Goal: Transaction & Acquisition: Download file/media

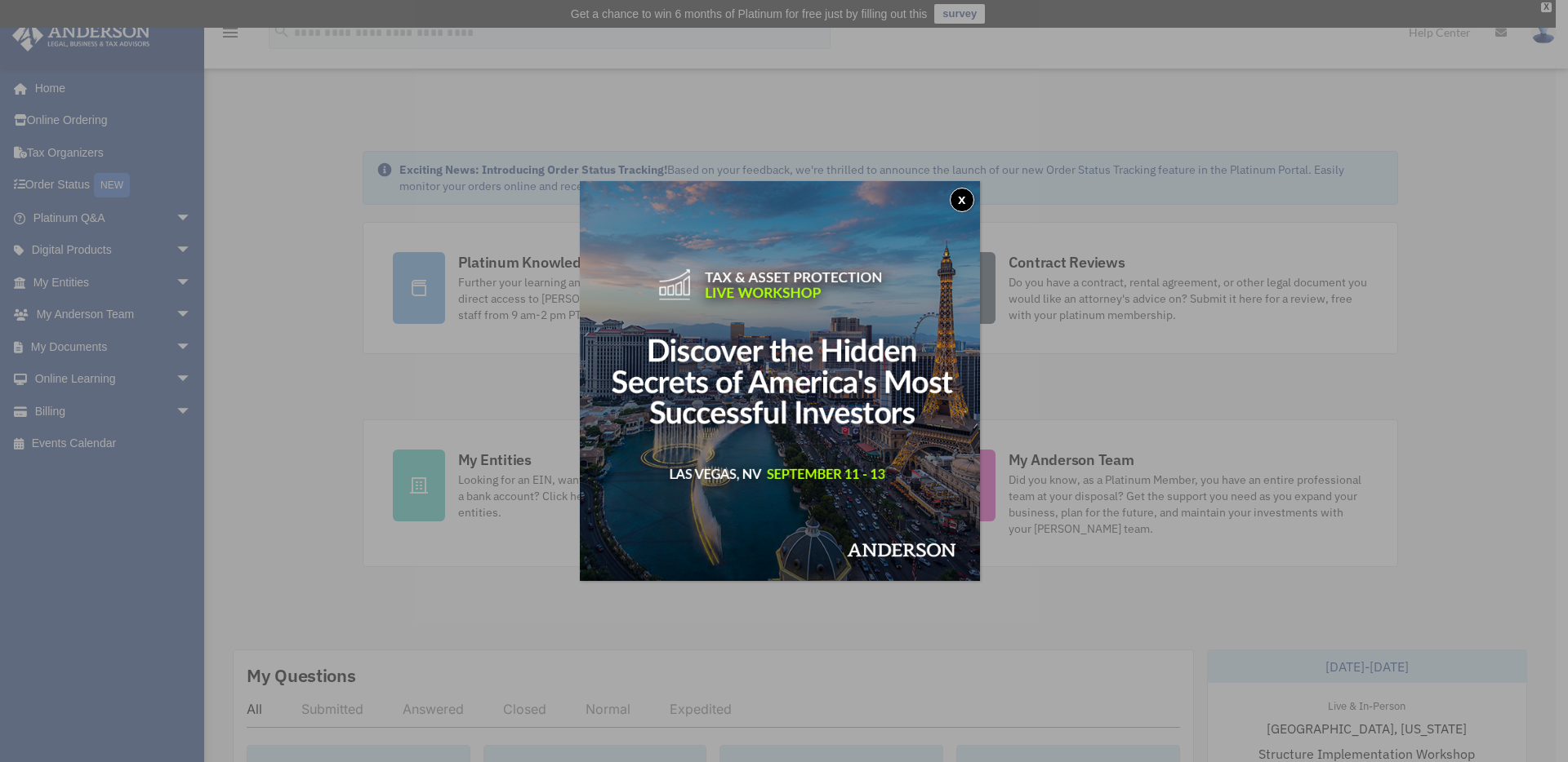
click at [963, 199] on button "x" at bounding box center [961, 199] width 24 height 24
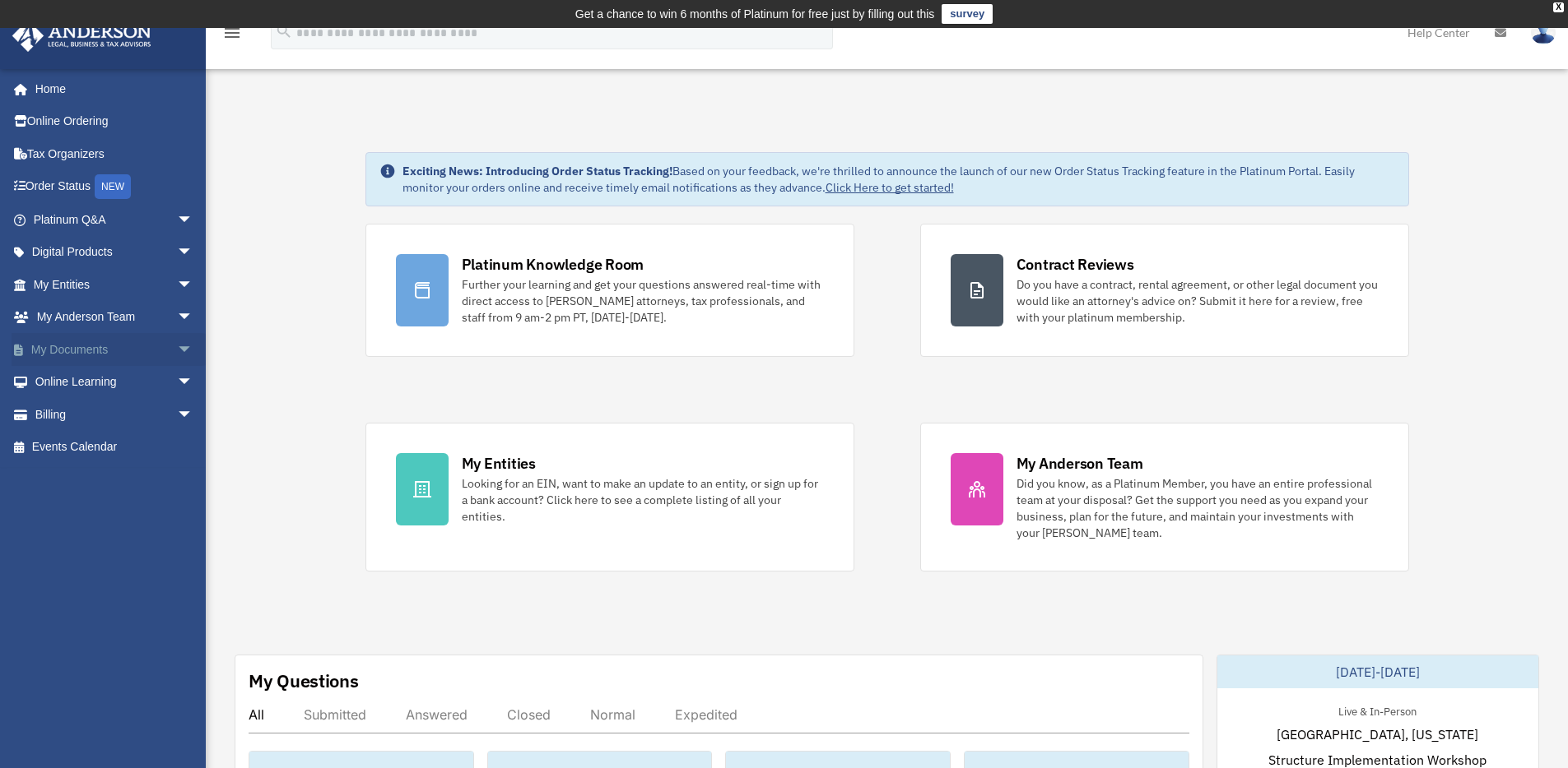
click at [67, 348] on link "My Documents arrow_drop_down" at bounding box center [115, 349] width 206 height 33
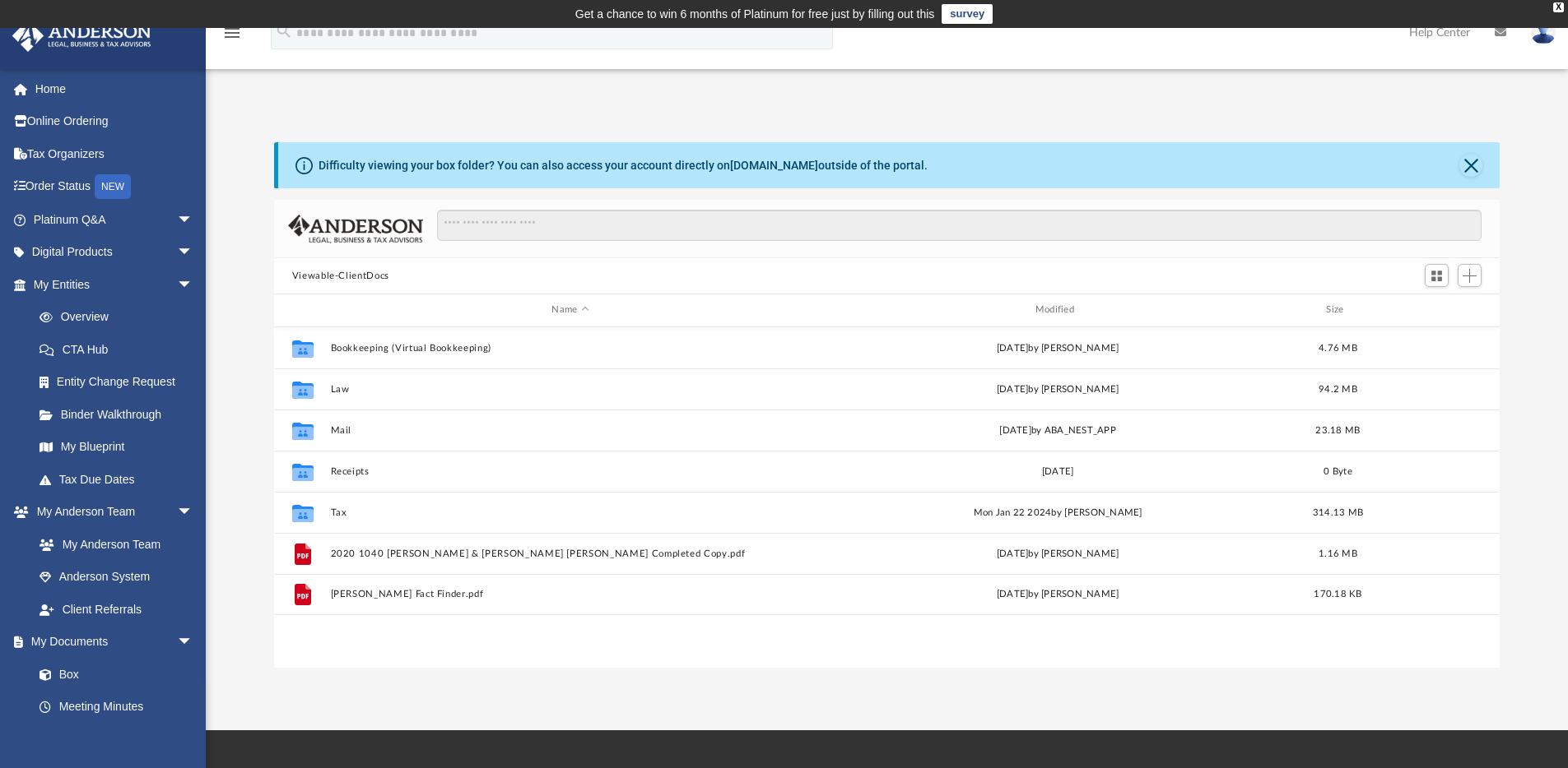
scroll to position [362, 1213]
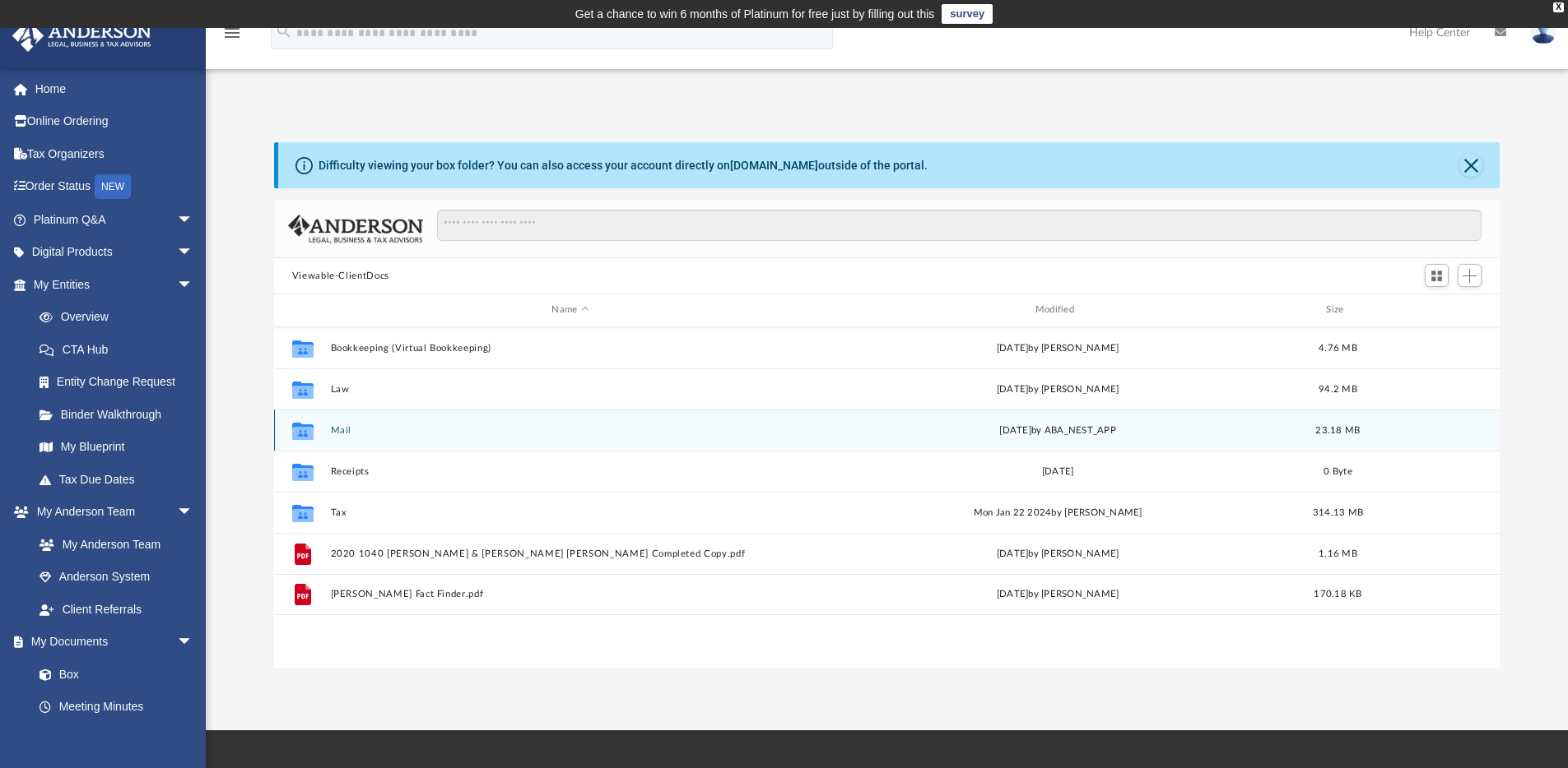
click at [346, 425] on button "Mail" at bounding box center [570, 430] width 480 height 11
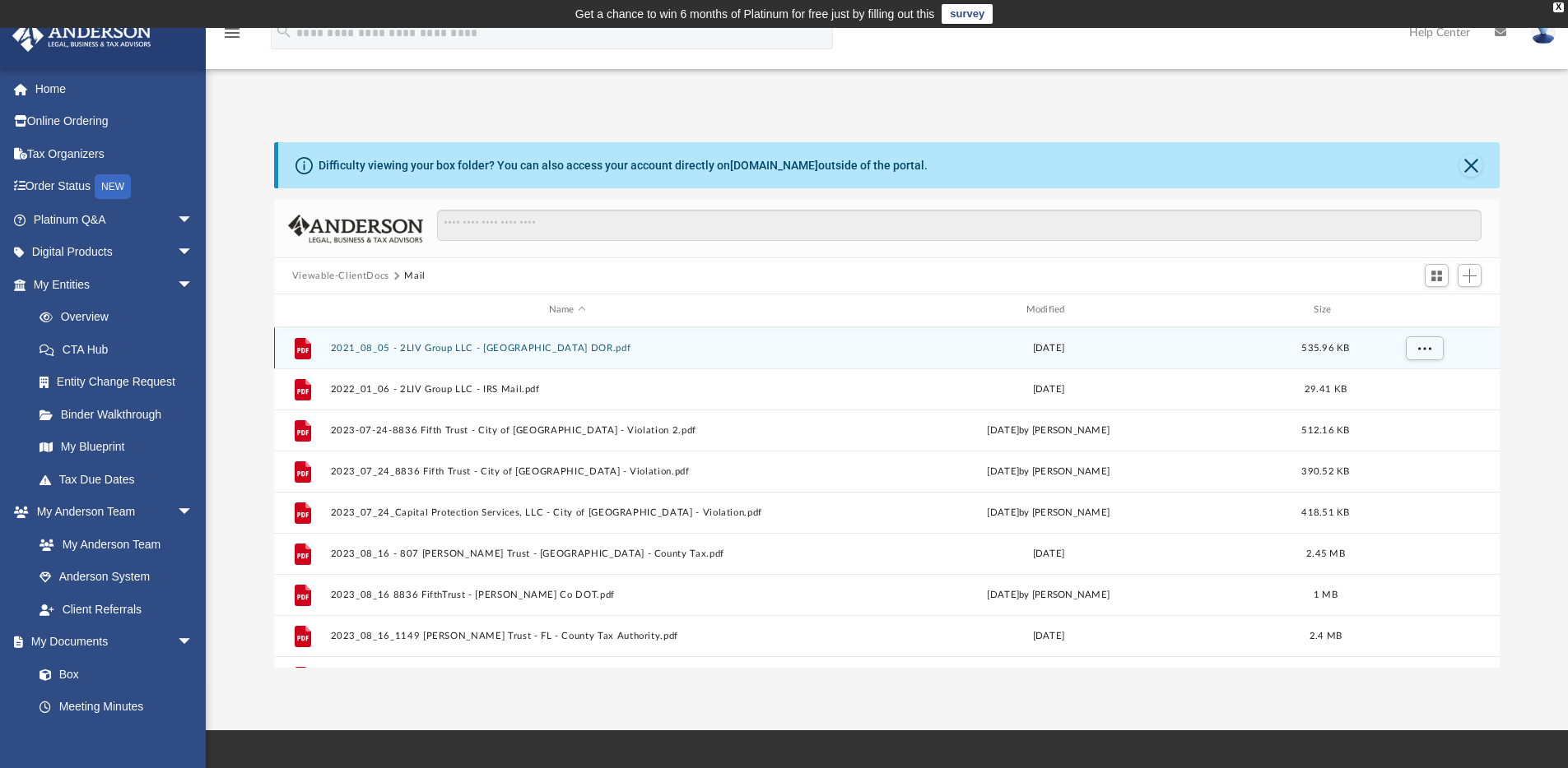
click at [401, 352] on button "2021_08_05 - 2LIV Group LLC - [GEOGRAPHIC_DATA] DOR.pdf" at bounding box center [567, 347] width 474 height 11
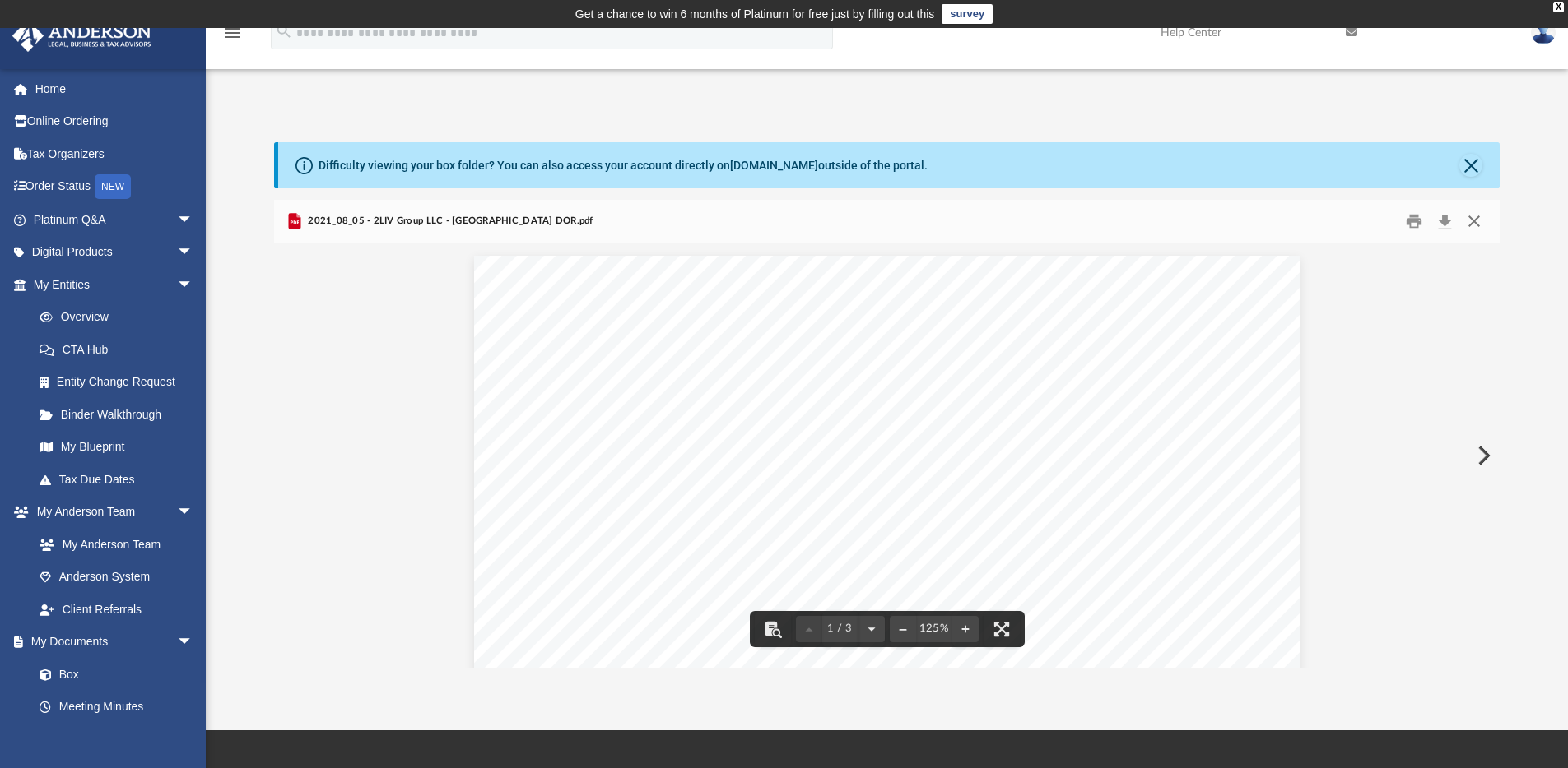
click at [1473, 220] on button "Close" at bounding box center [1474, 222] width 29 height 25
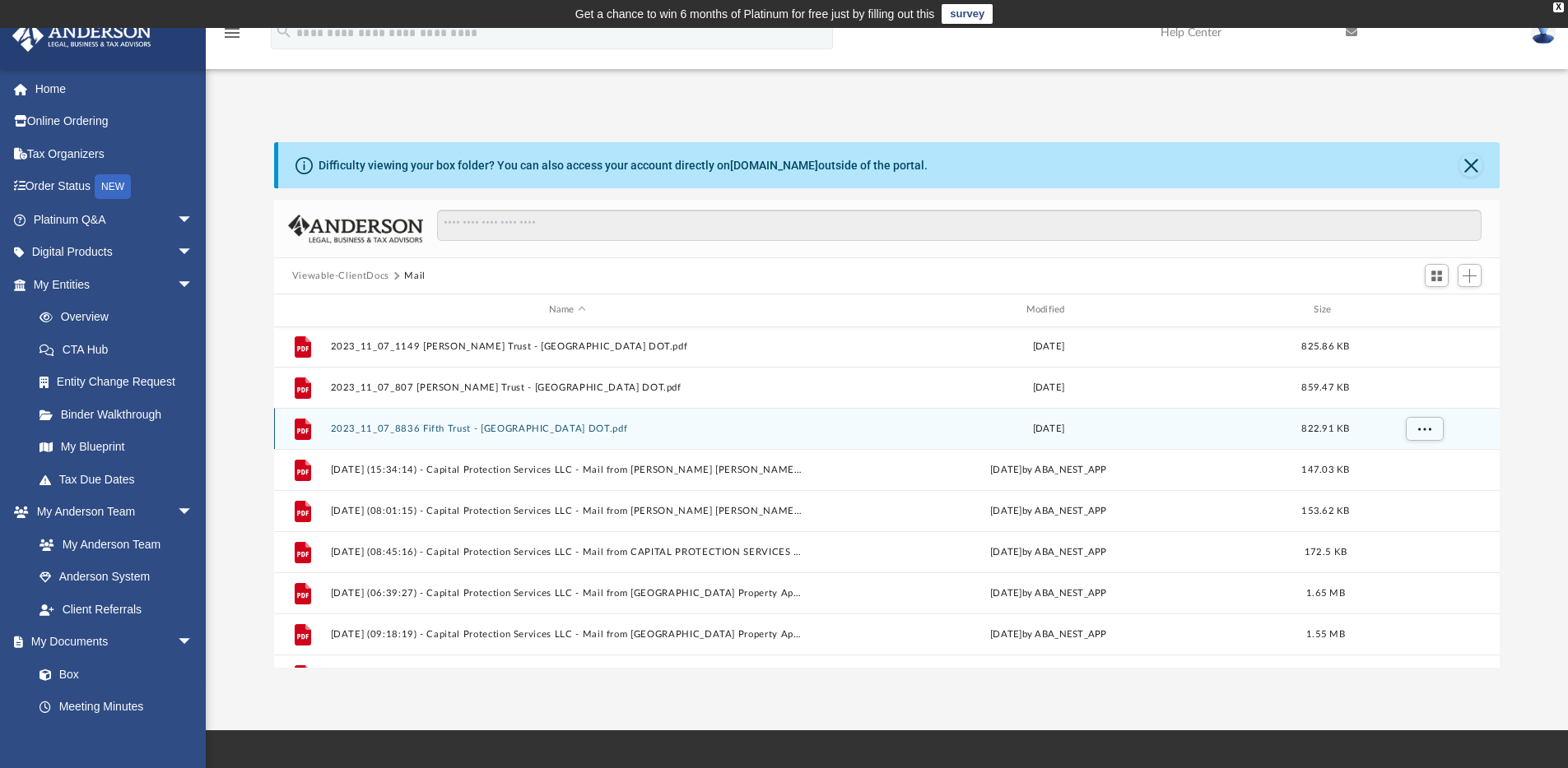
scroll to position [0, 0]
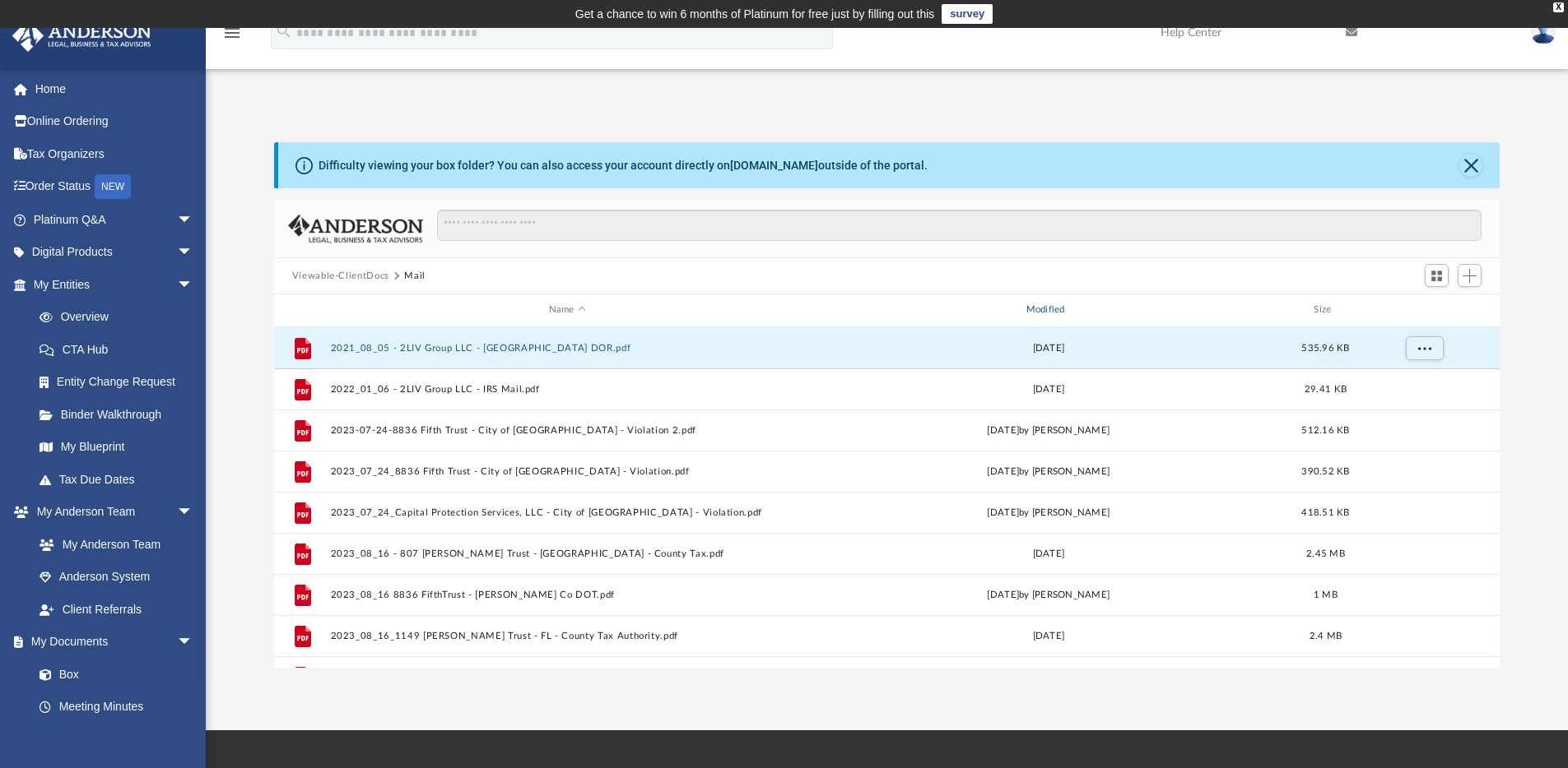
click at [1066, 307] on div "Modified" at bounding box center [1047, 310] width 474 height 15
click at [1060, 302] on div "Name Modified Size" at bounding box center [886, 311] width 1226 height 33
click at [1057, 309] on div "Modified" at bounding box center [1047, 310] width 474 height 15
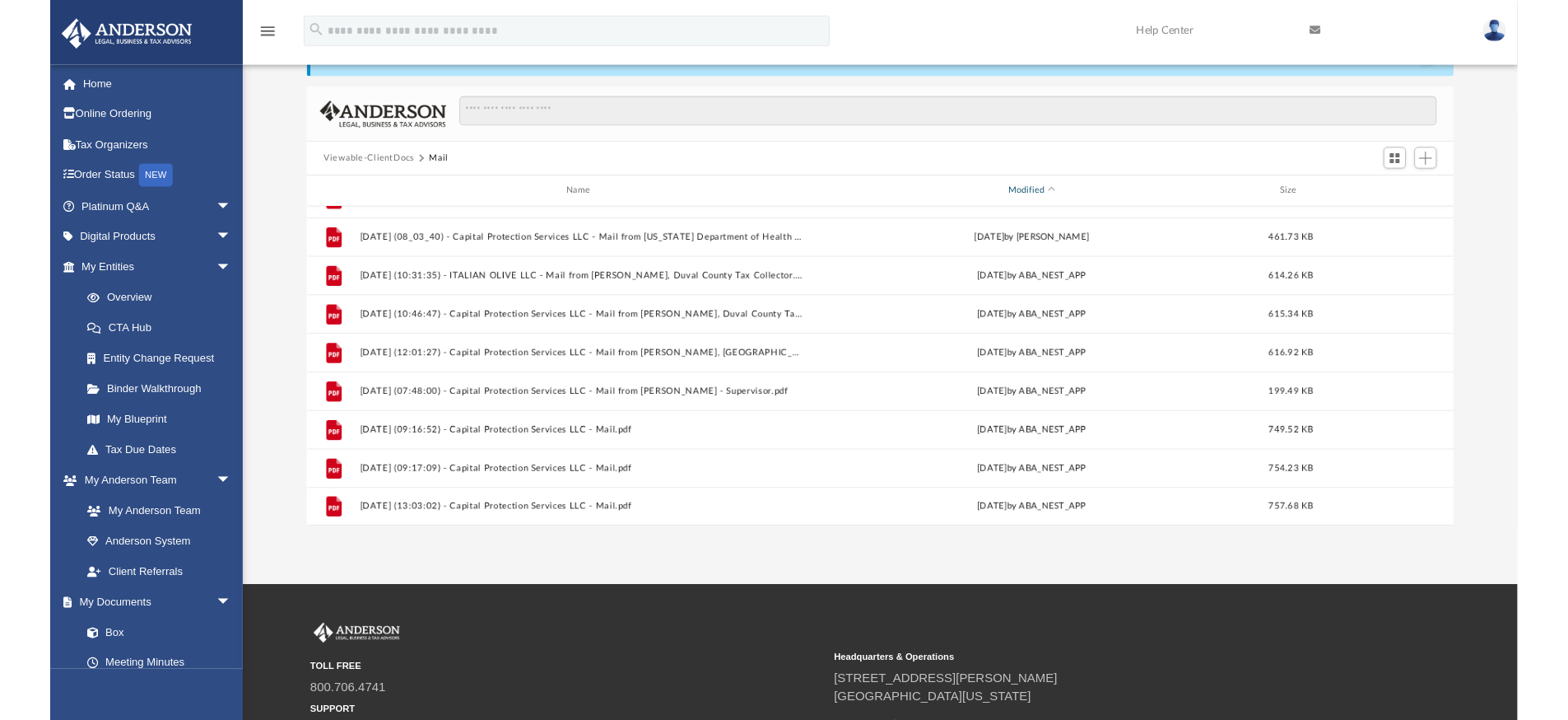
scroll to position [104, 0]
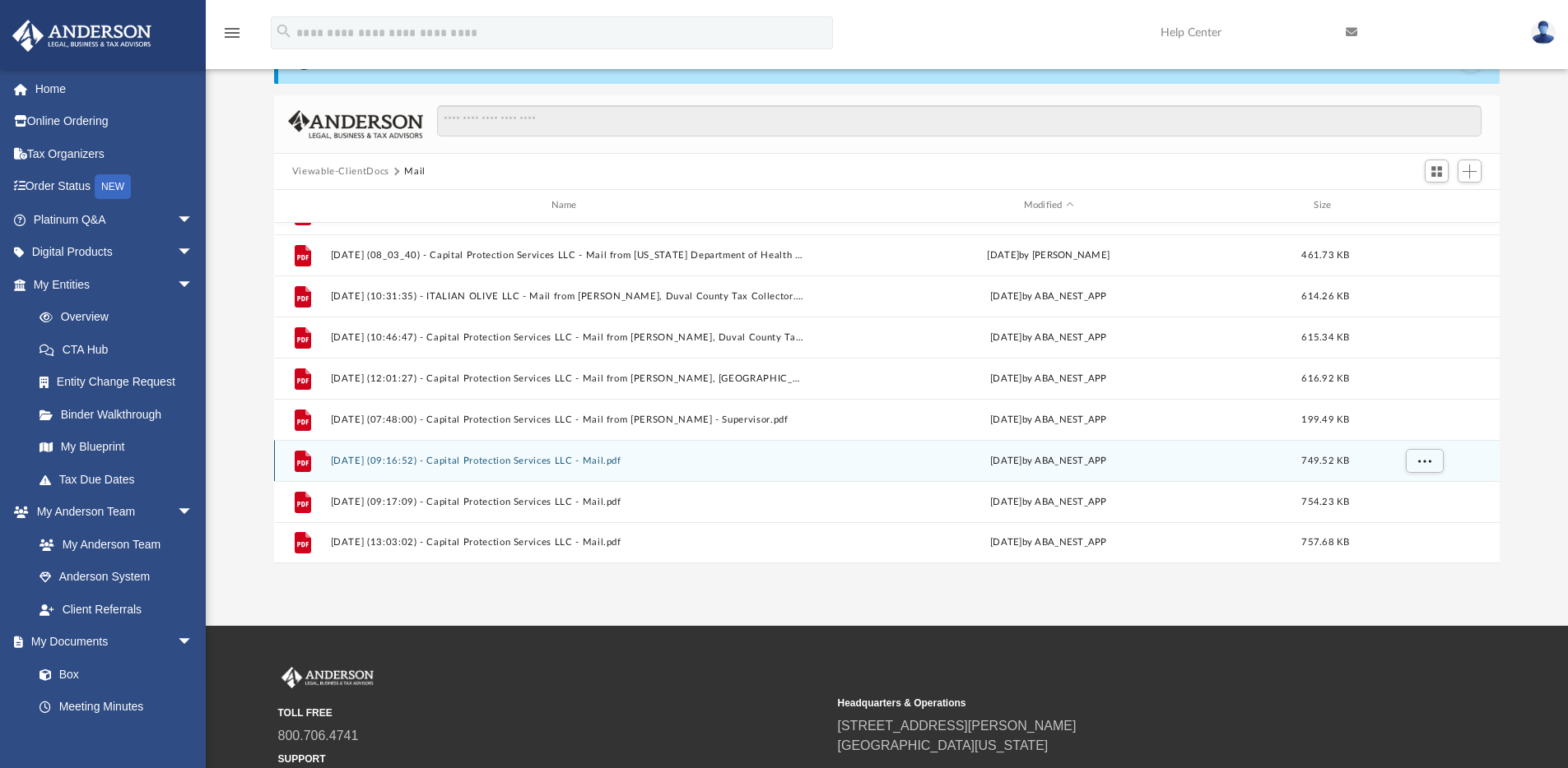
click at [535, 462] on button "[DATE] (09:16:52) - Capital Protection Services LLC - Mail.pdf" at bounding box center [567, 460] width 474 height 11
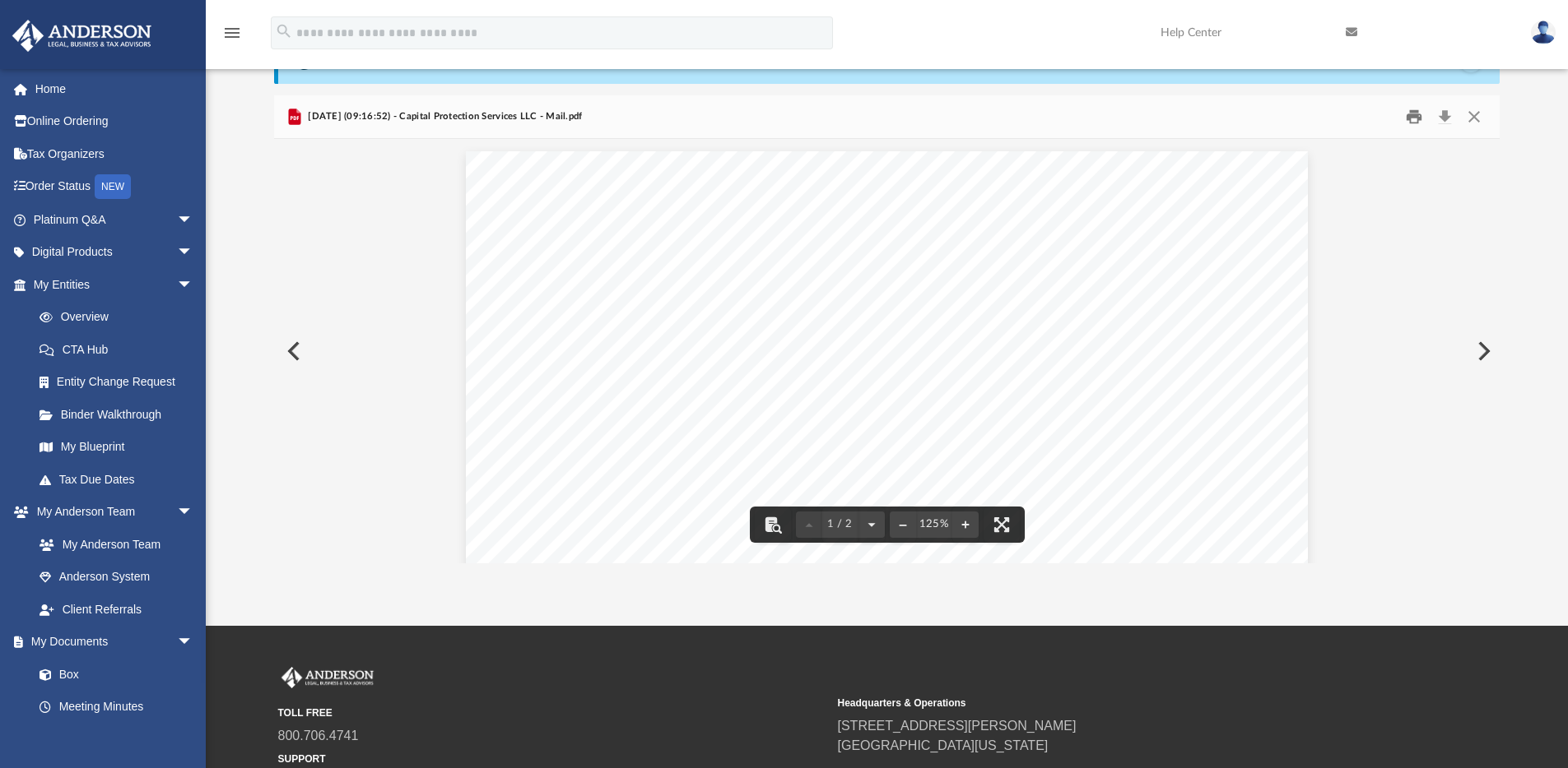
click at [1408, 118] on button "Print" at bounding box center [1414, 117] width 33 height 25
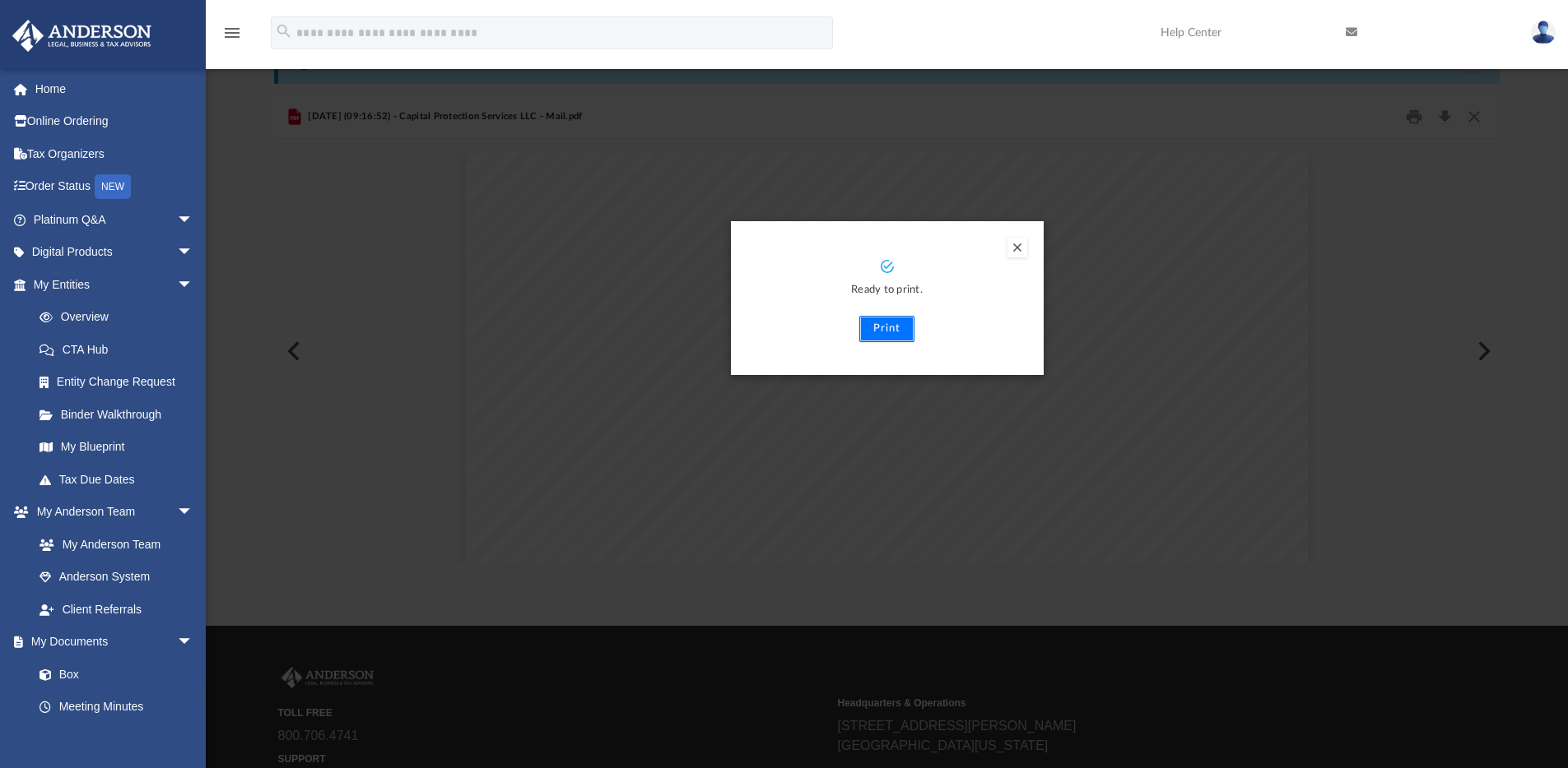
click at [892, 332] on button "Print" at bounding box center [886, 329] width 56 height 26
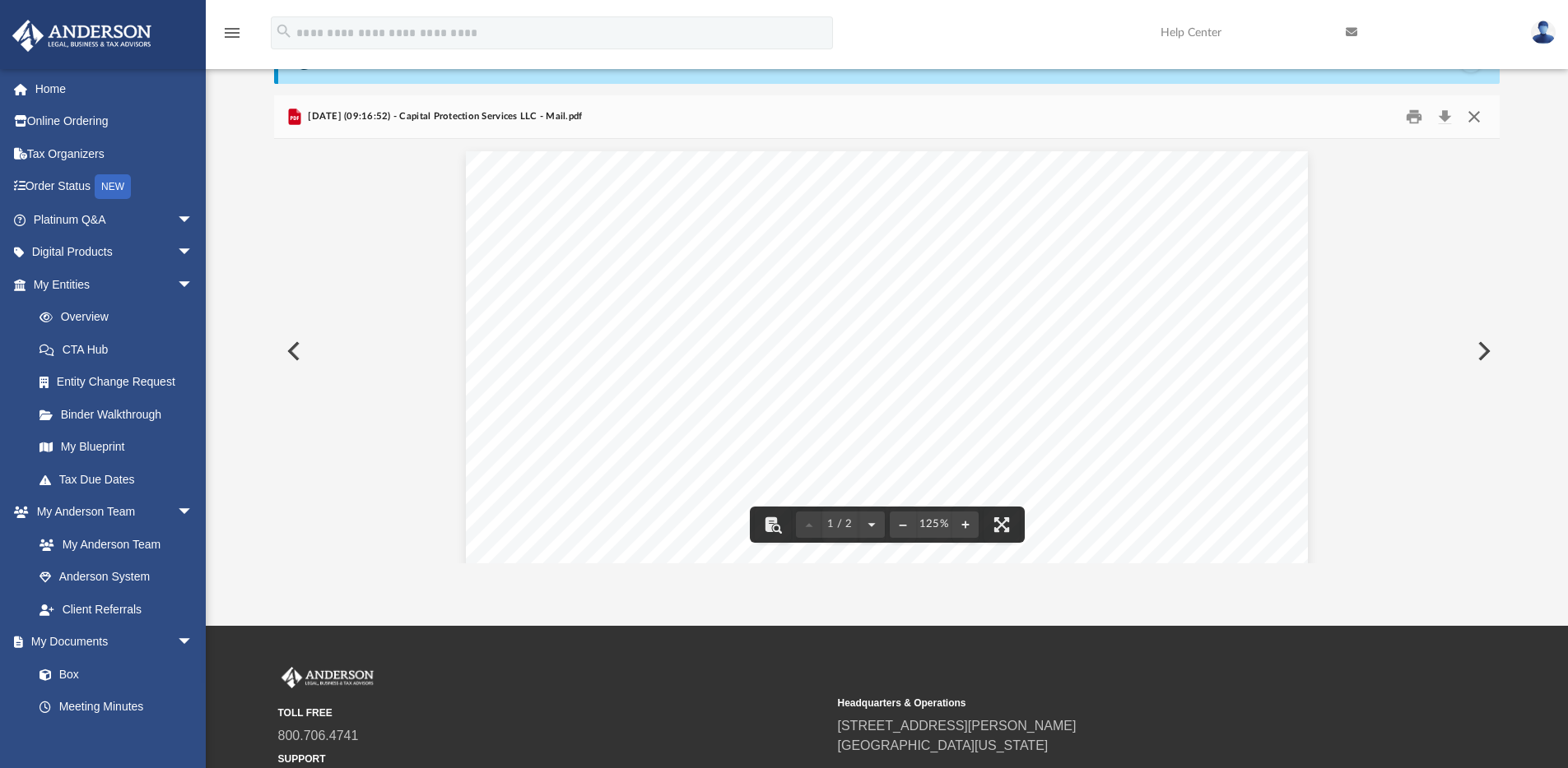
click at [1475, 110] on button "Close" at bounding box center [1474, 117] width 29 height 25
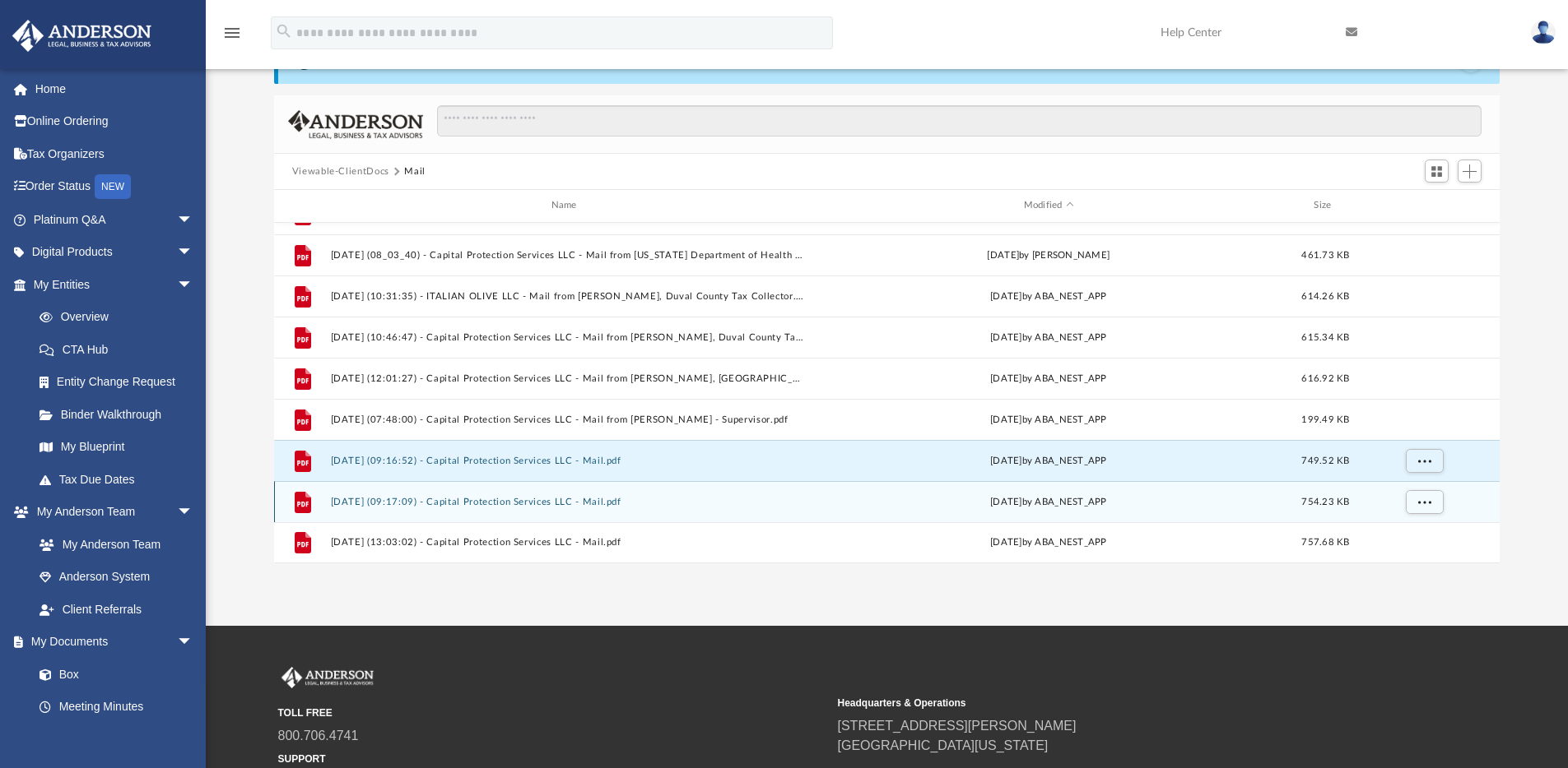
click at [572, 495] on div "File [DATE] (09:17:09) - Capital Protection Services LLC - Mail.pdf [DATE] by A…" at bounding box center [886, 501] width 1226 height 41
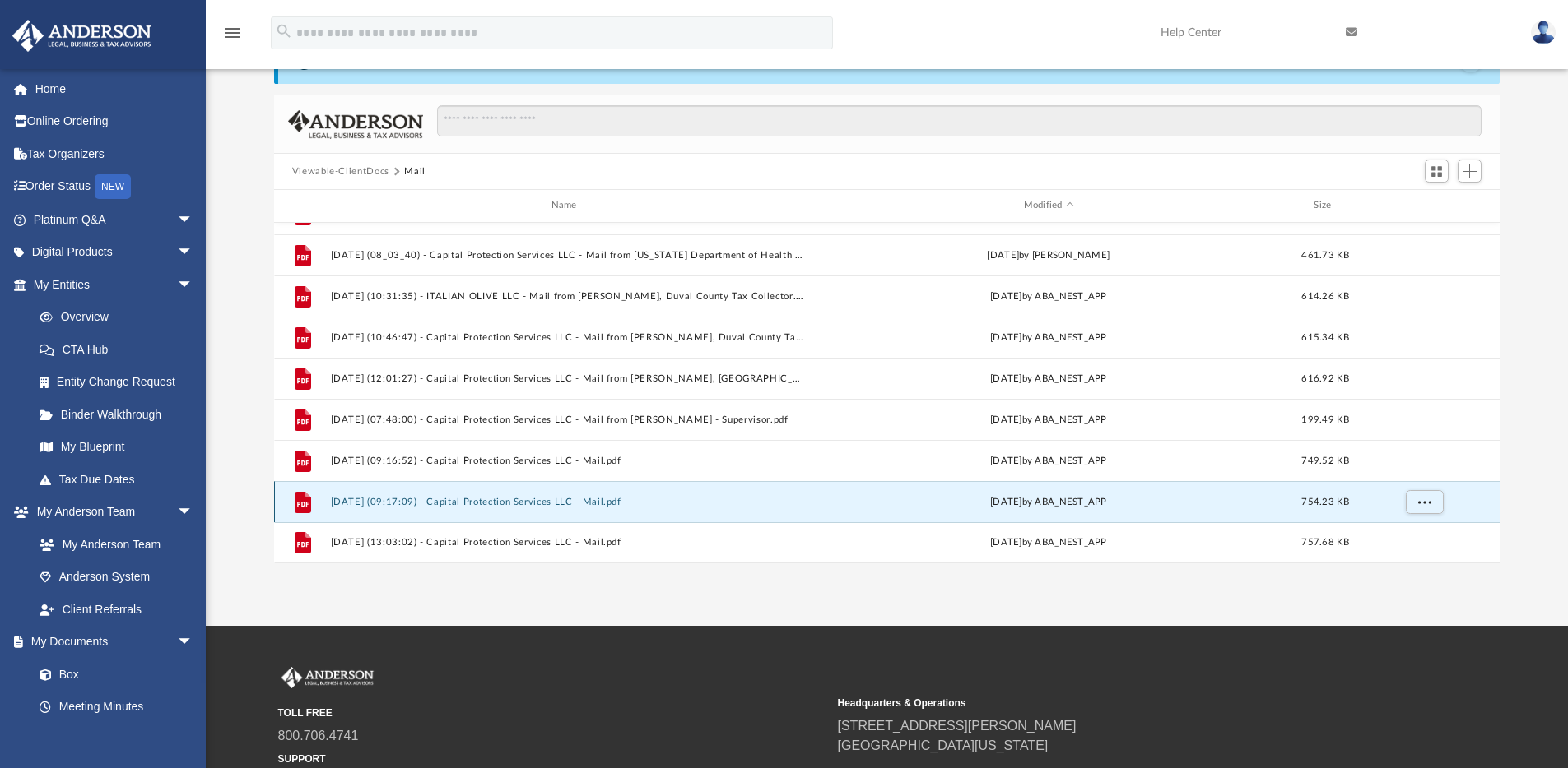
click at [571, 497] on button "[DATE] (09:17:09) - Capital Protection Services LLC - Mail.pdf" at bounding box center [567, 501] width 474 height 11
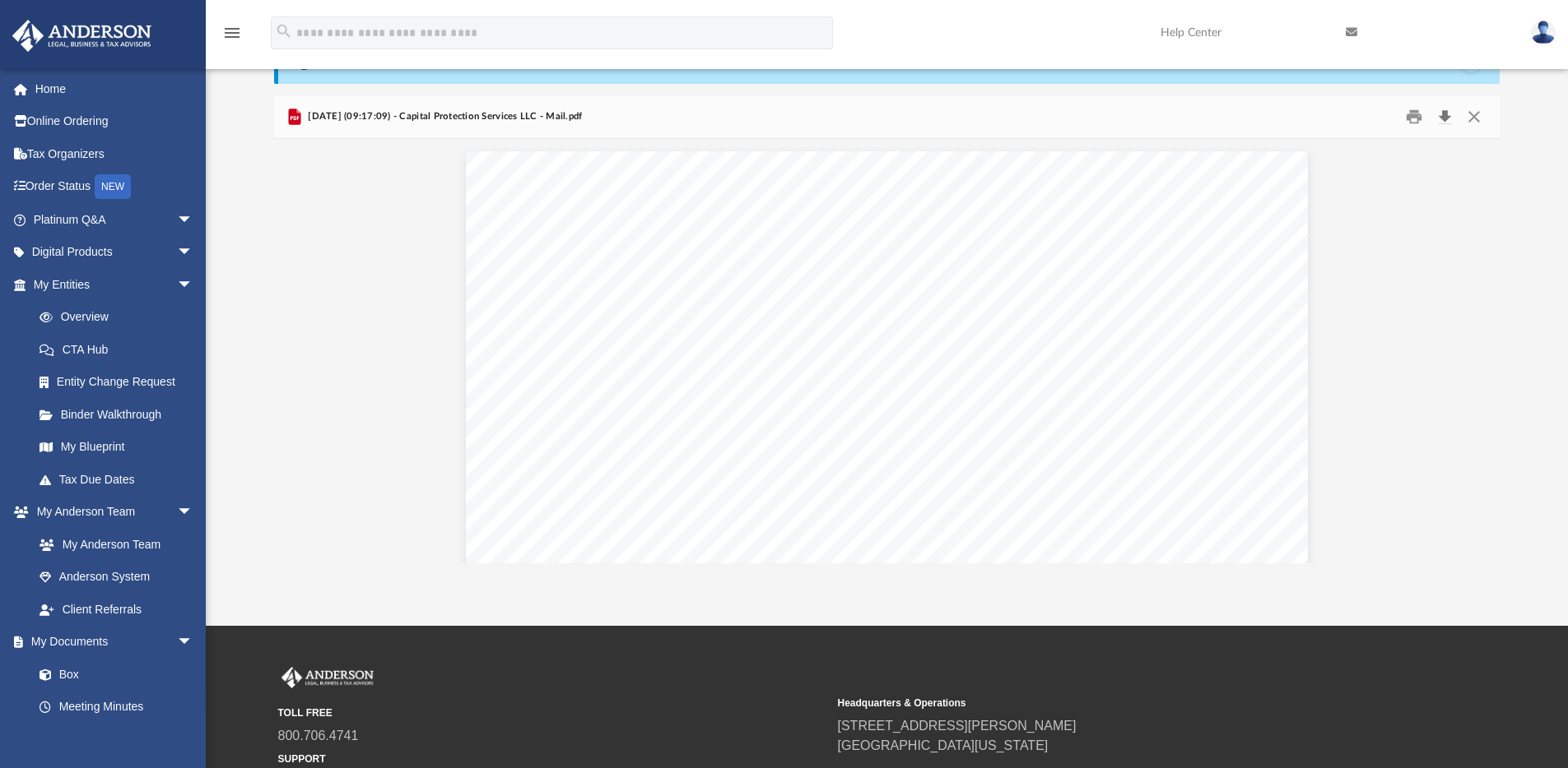
click at [1445, 109] on button "Download" at bounding box center [1444, 117] width 29 height 25
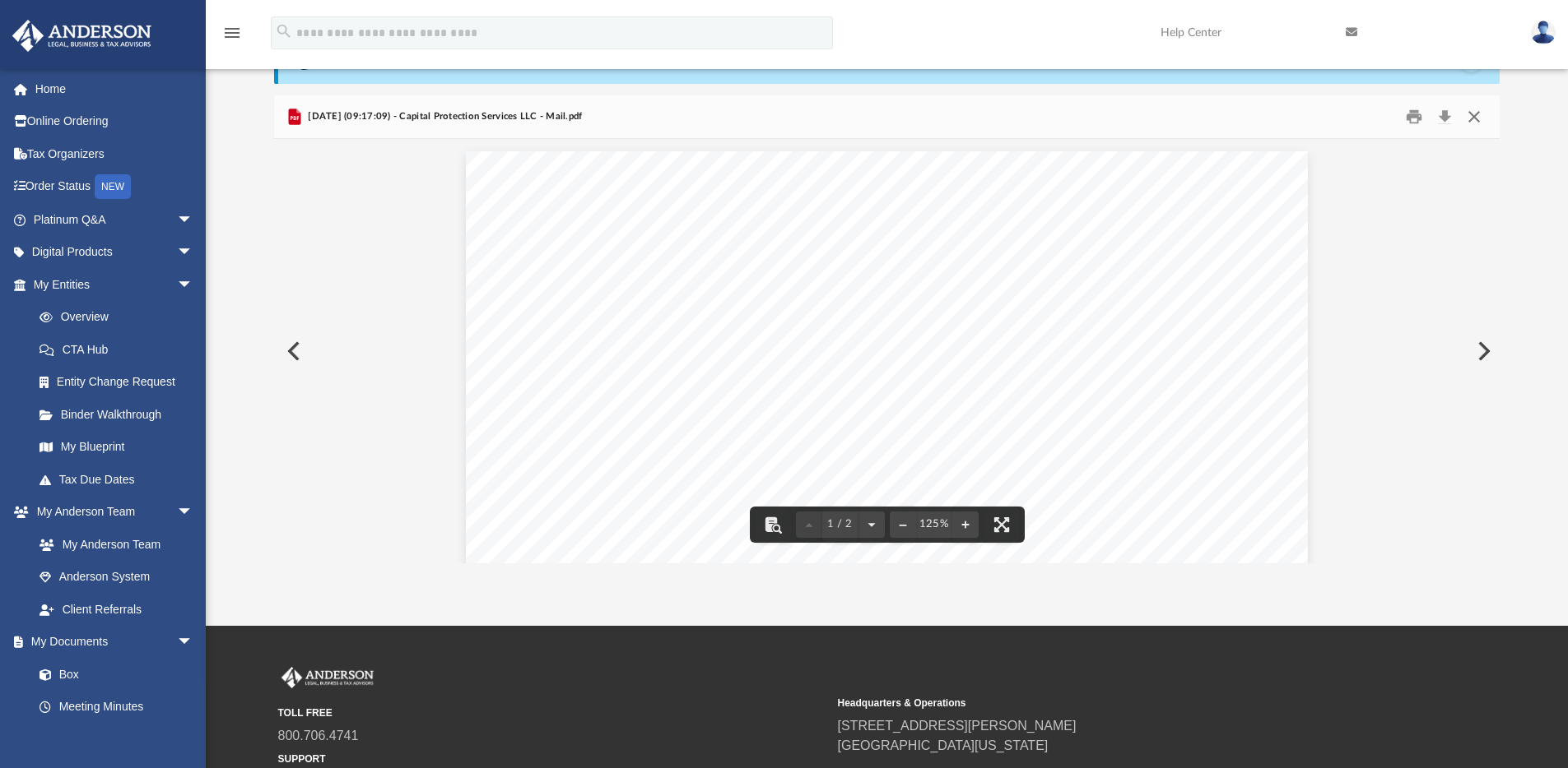
click at [1470, 120] on button "Close" at bounding box center [1474, 117] width 29 height 25
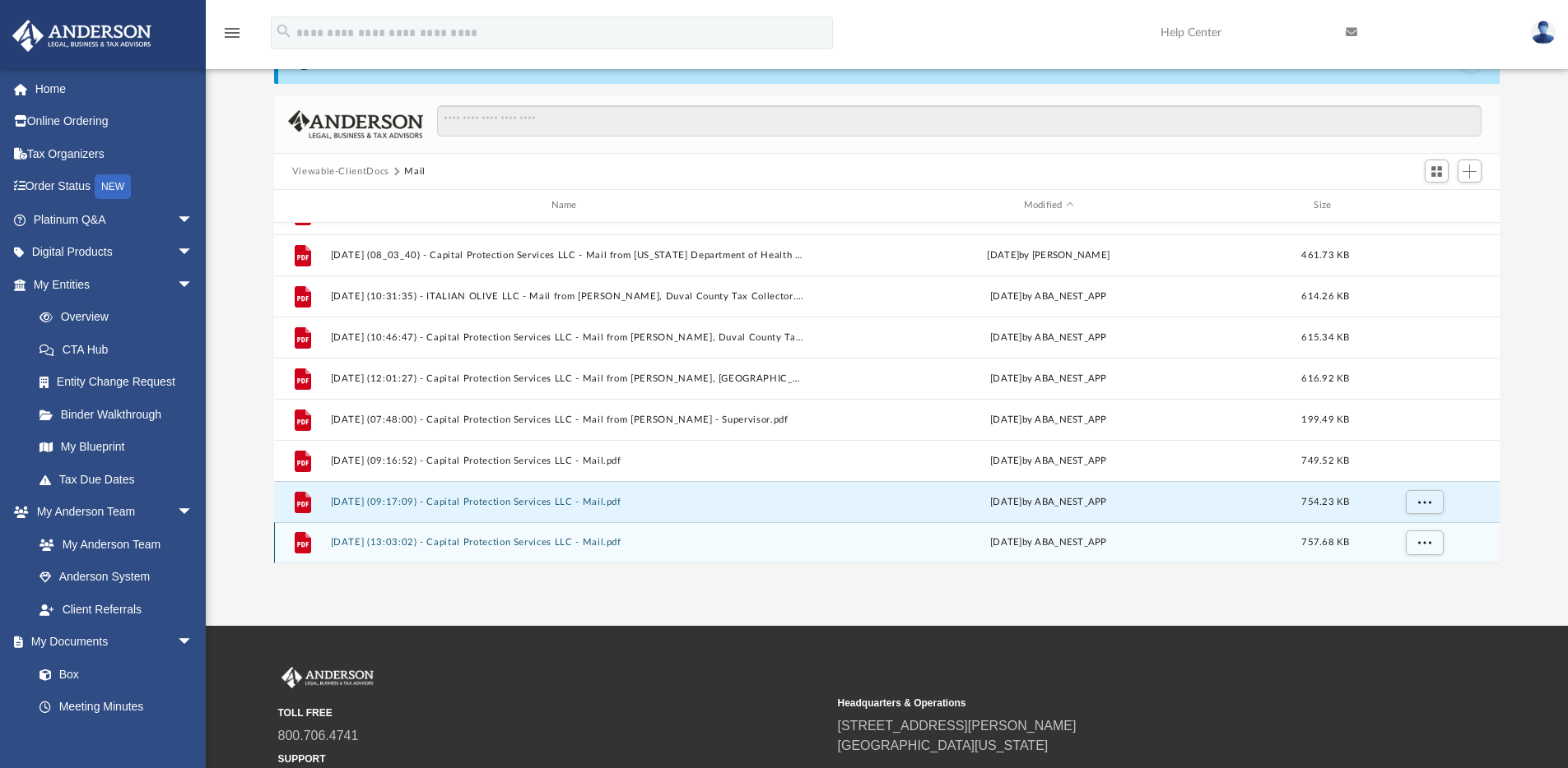
click at [591, 544] on button "[DATE] (13:03:02) - Capital Protection Services LLC - Mail.pdf" at bounding box center [567, 542] width 474 height 11
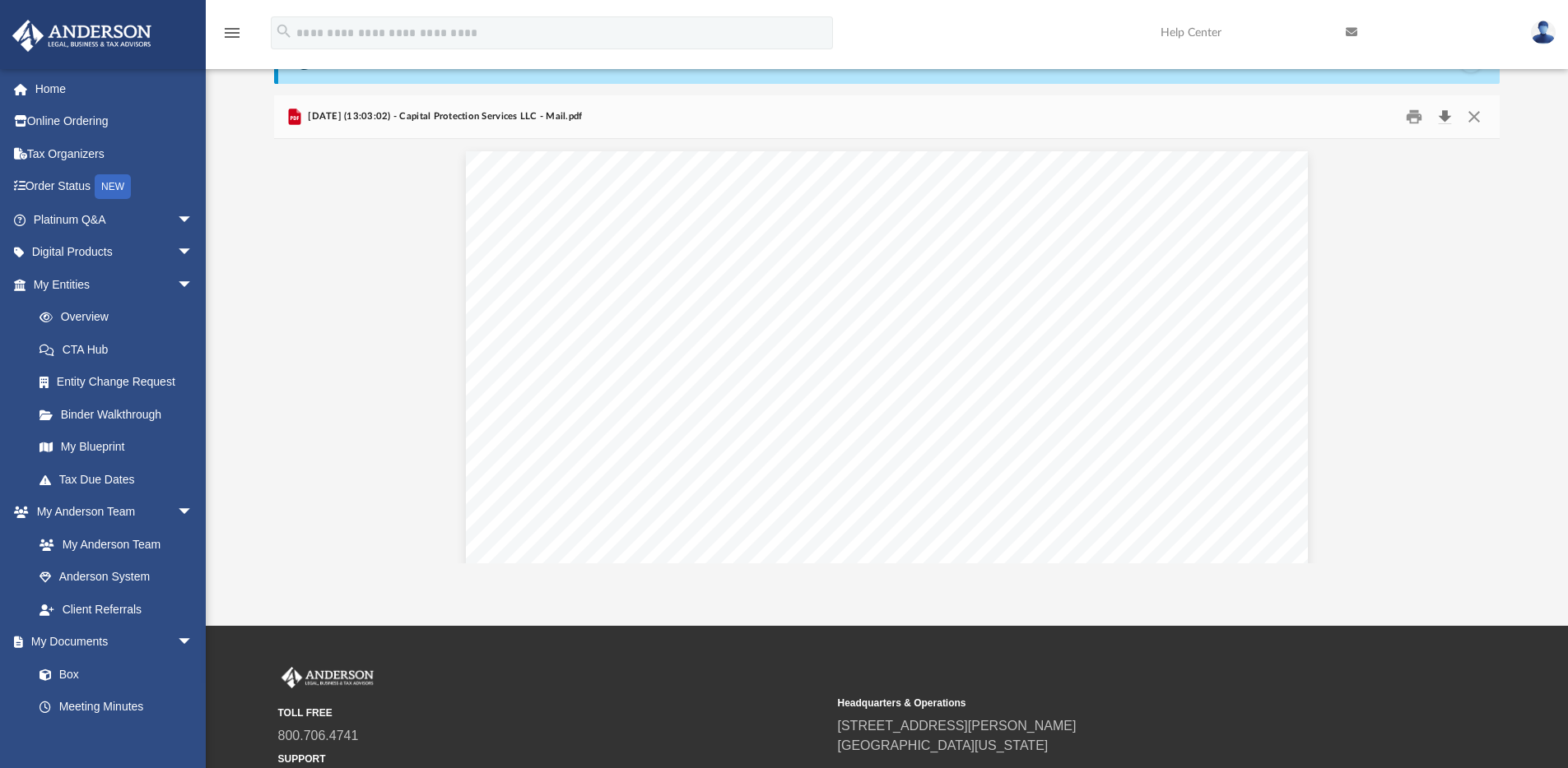
click at [1446, 114] on button "Download" at bounding box center [1444, 117] width 29 height 25
click at [1474, 117] on button "Close" at bounding box center [1474, 117] width 29 height 25
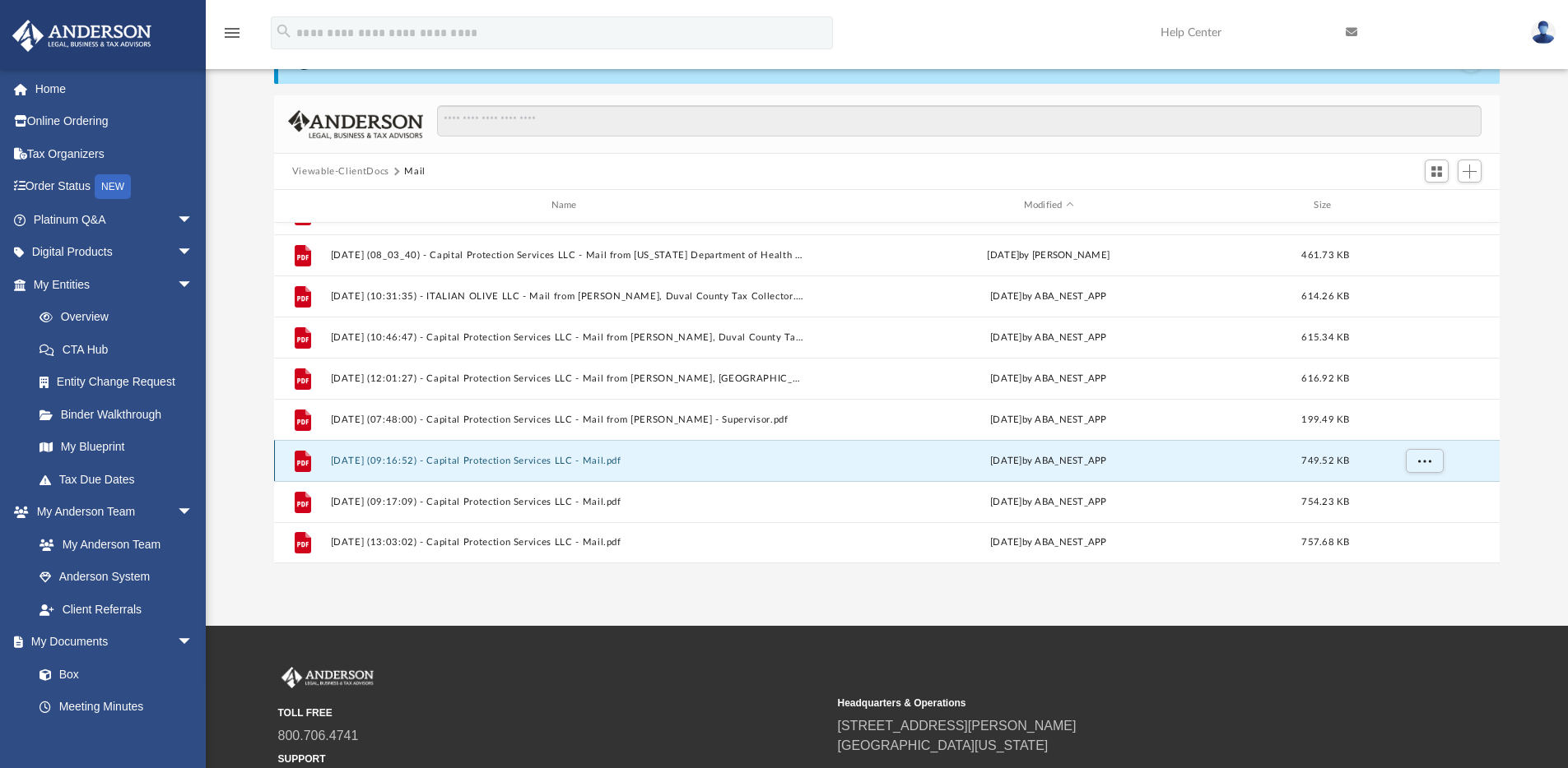
click at [516, 459] on button "[DATE] (09:16:52) - Capital Protection Services LLC - Mail.pdf" at bounding box center [567, 460] width 474 height 11
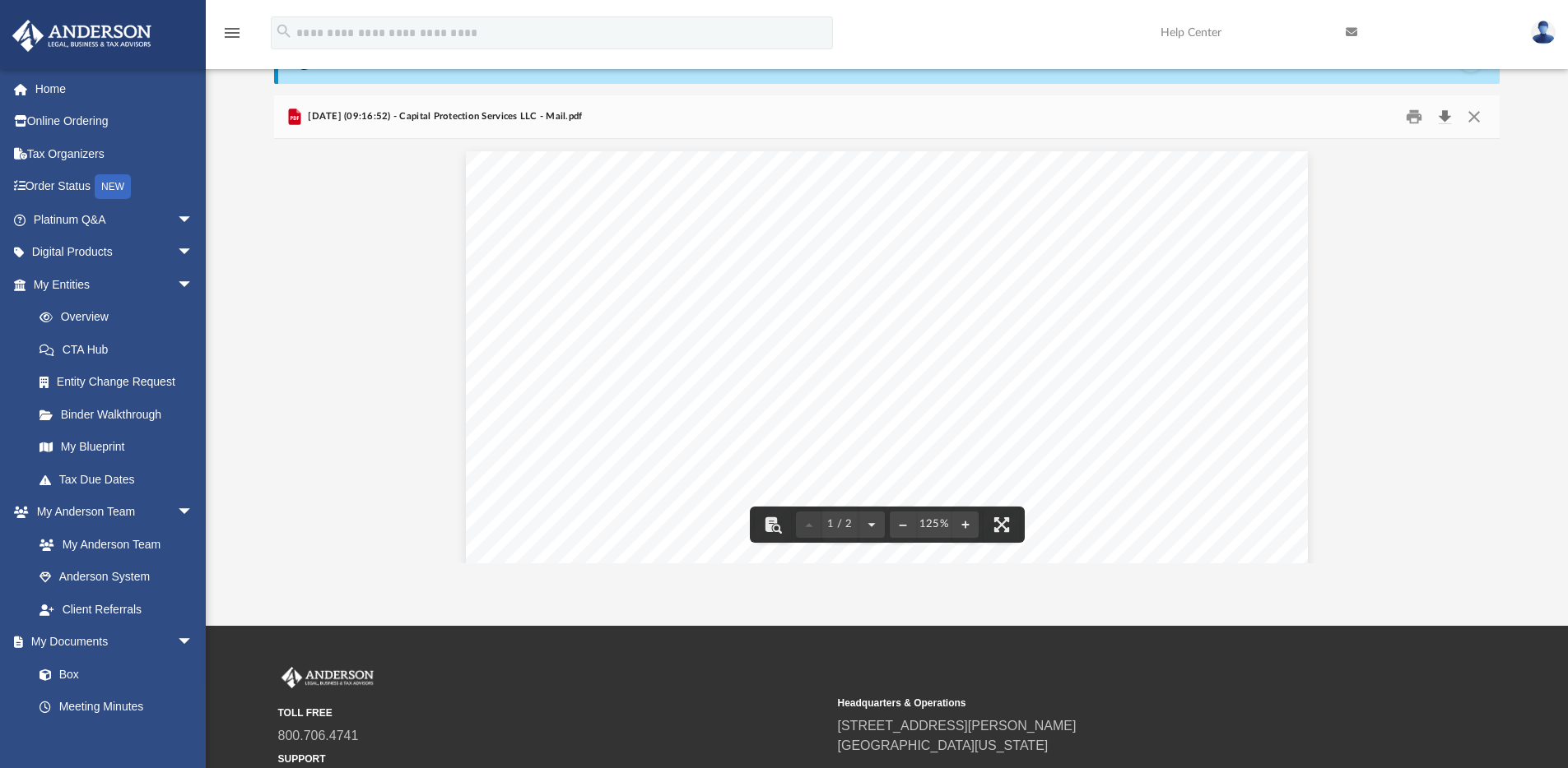
click at [1443, 112] on button "Download" at bounding box center [1444, 117] width 29 height 25
click at [1472, 119] on button "Close" at bounding box center [1474, 117] width 29 height 25
